Goal: Navigation & Orientation: Find specific page/section

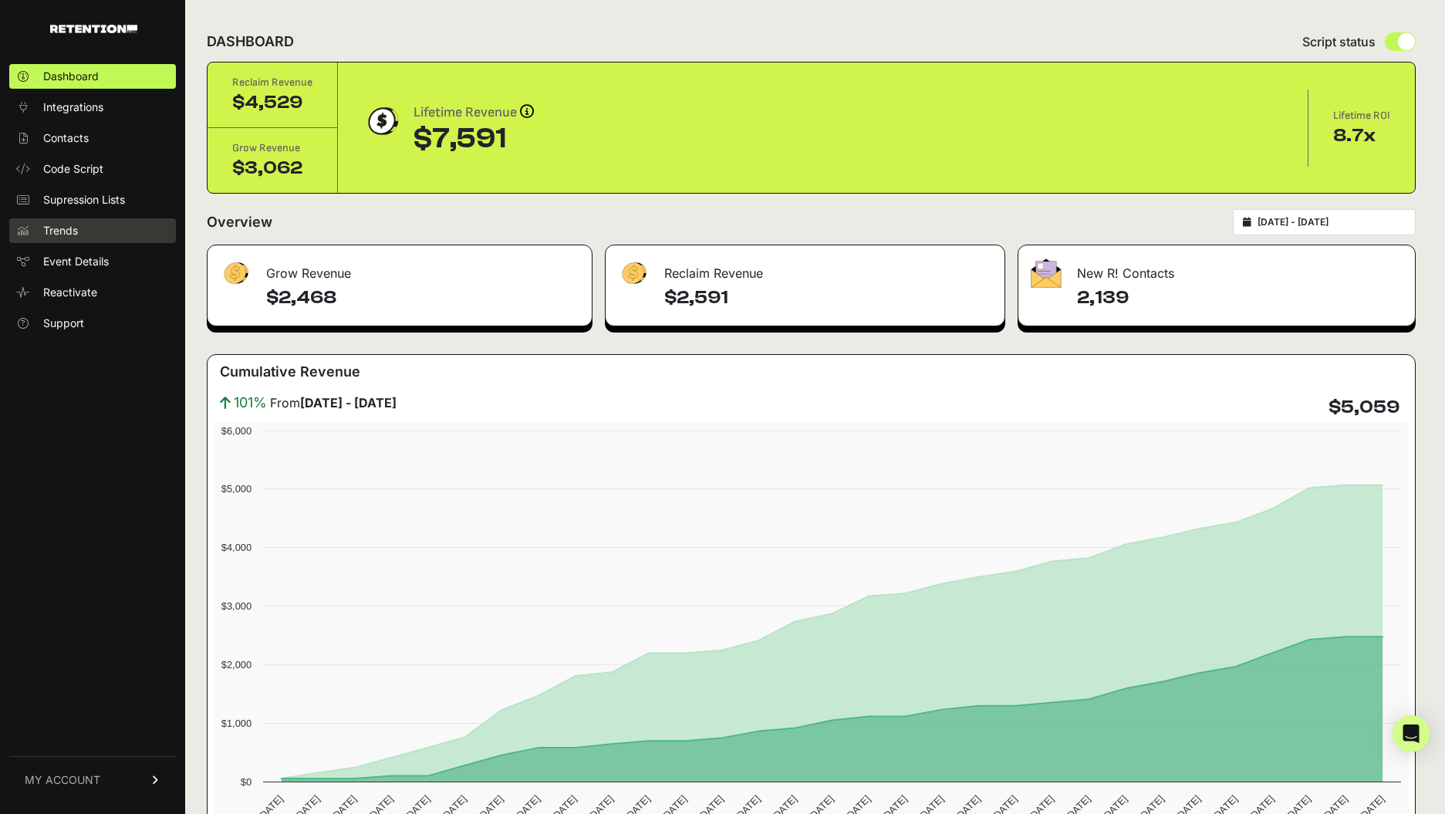
click at [82, 224] on link "Trends" at bounding box center [92, 230] width 167 height 25
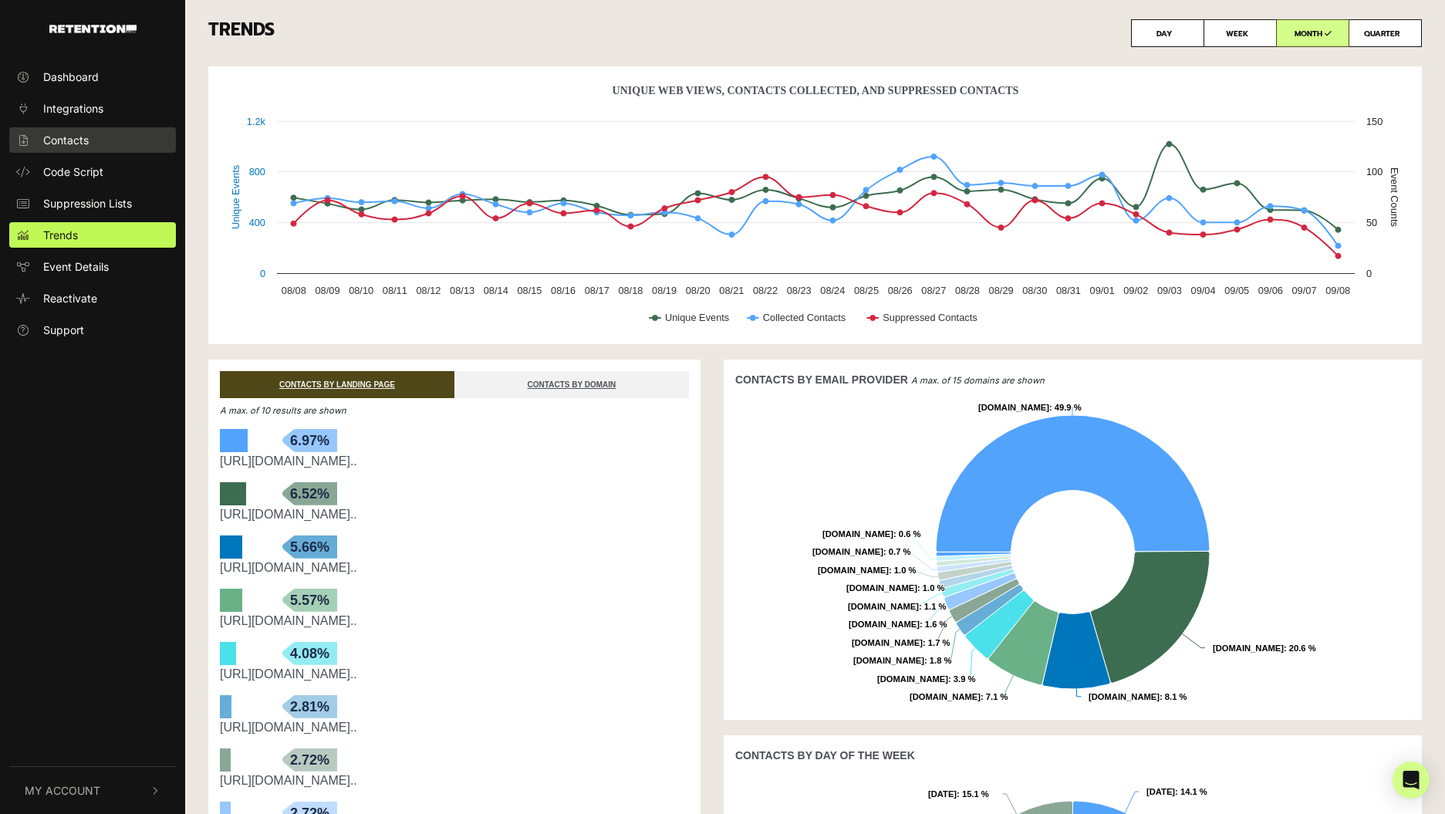
click at [109, 150] on link "Contacts" at bounding box center [92, 139] width 167 height 25
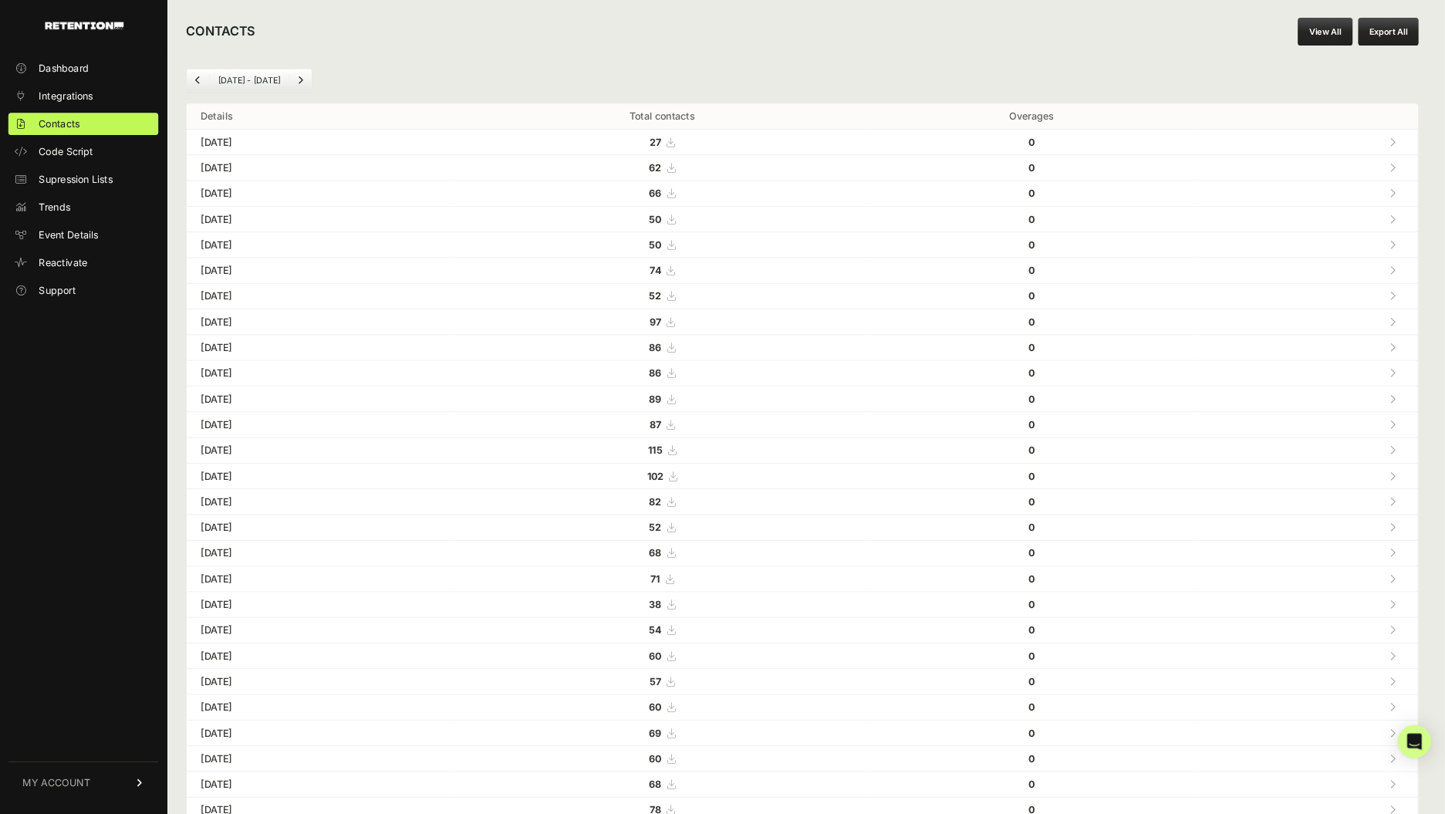
scroll to position [11, 0]
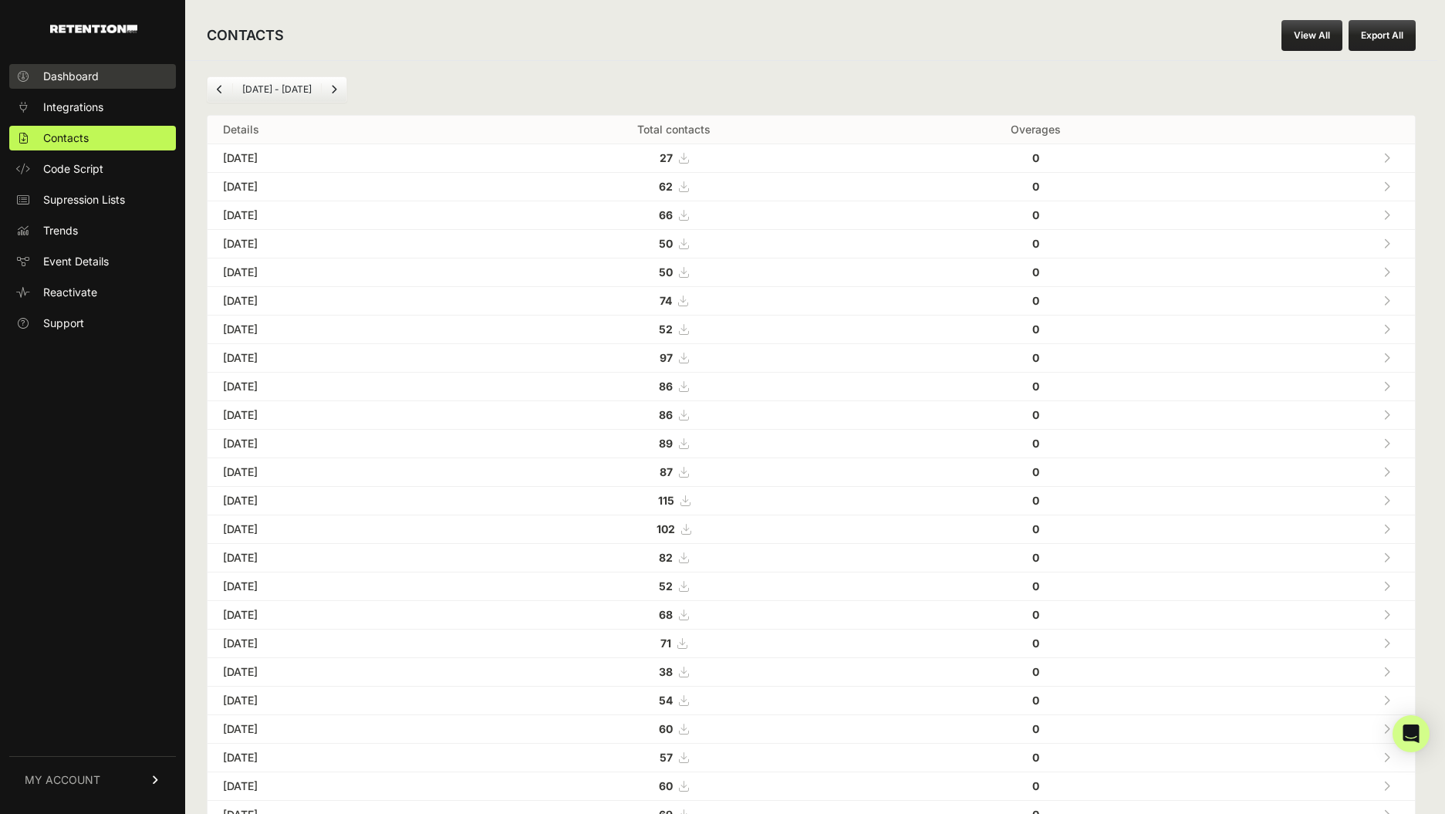
click at [91, 76] on span "Dashboard" at bounding box center [71, 76] width 56 height 15
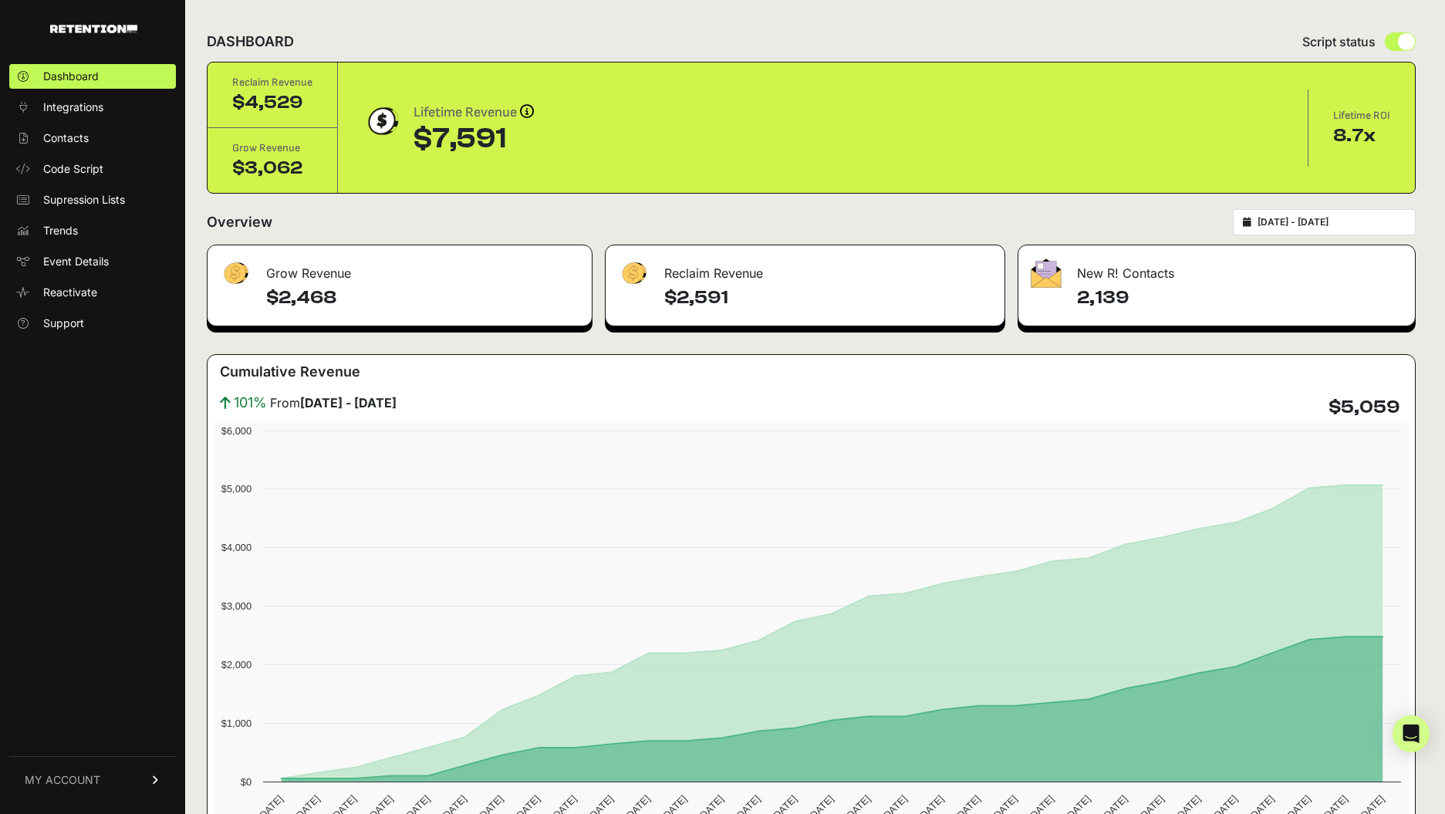
click at [1105, 298] on h4 "2,139" at bounding box center [1239, 297] width 325 height 25
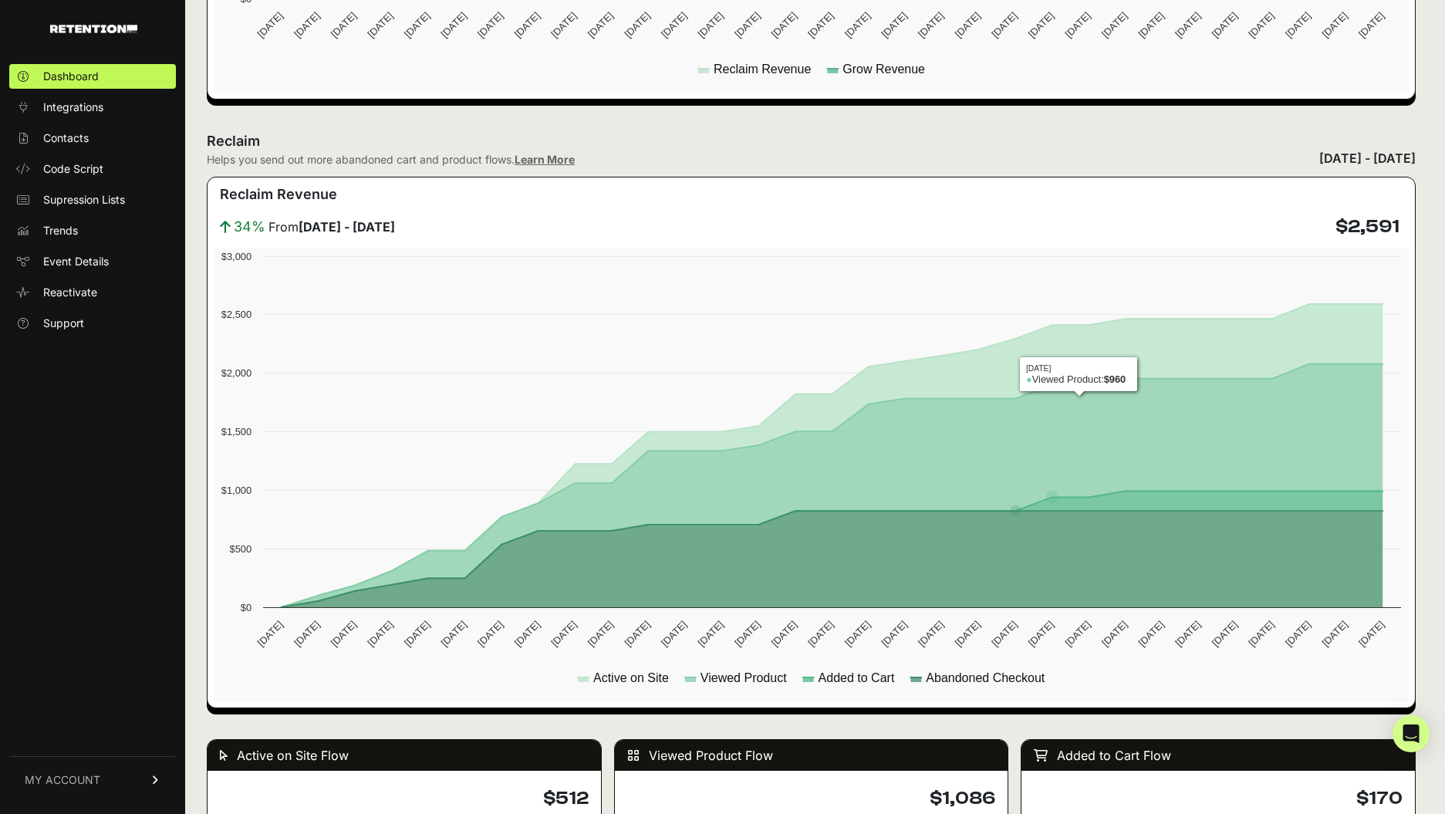
scroll to position [748, 0]
